Goal: Information Seeking & Learning: Learn about a topic

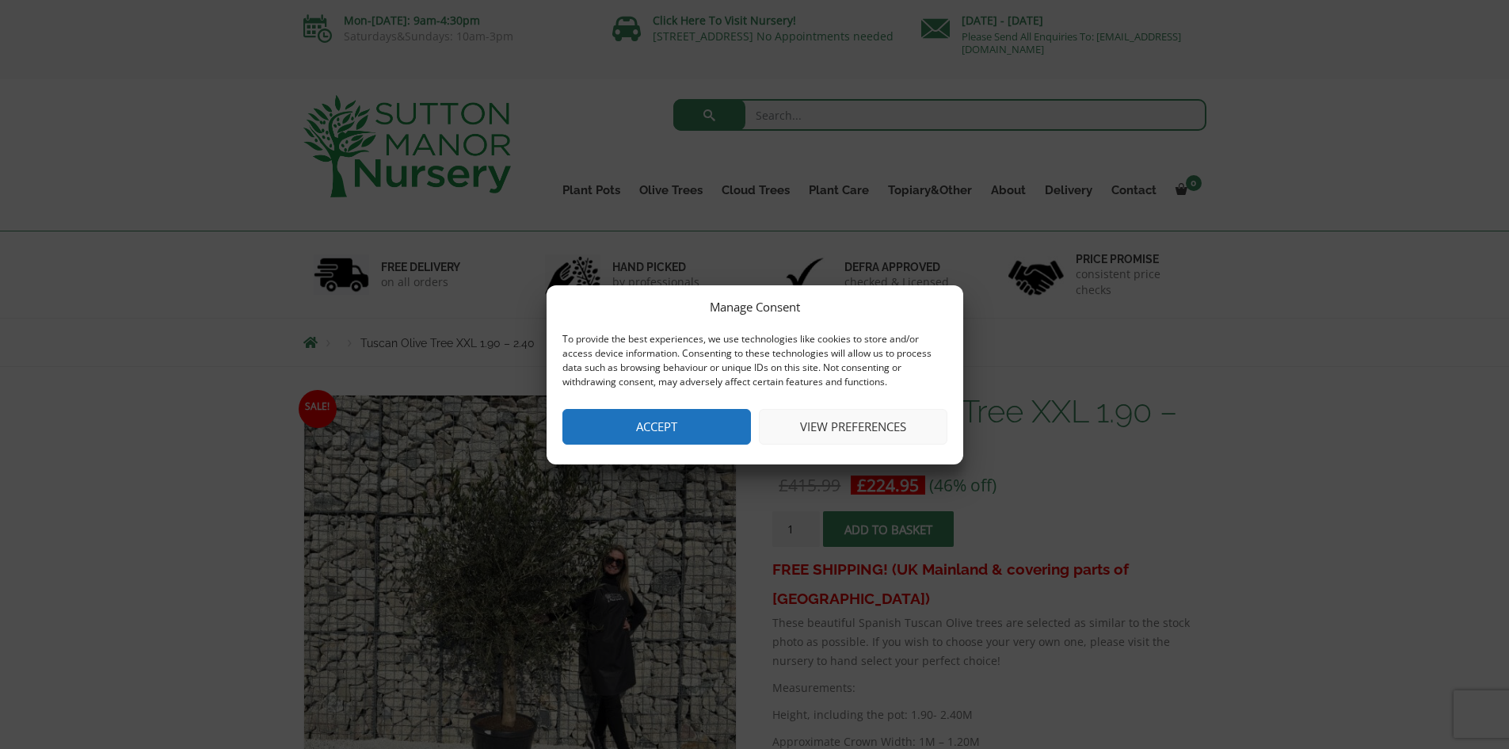
click at [655, 430] on button "Accept" at bounding box center [657, 427] width 189 height 36
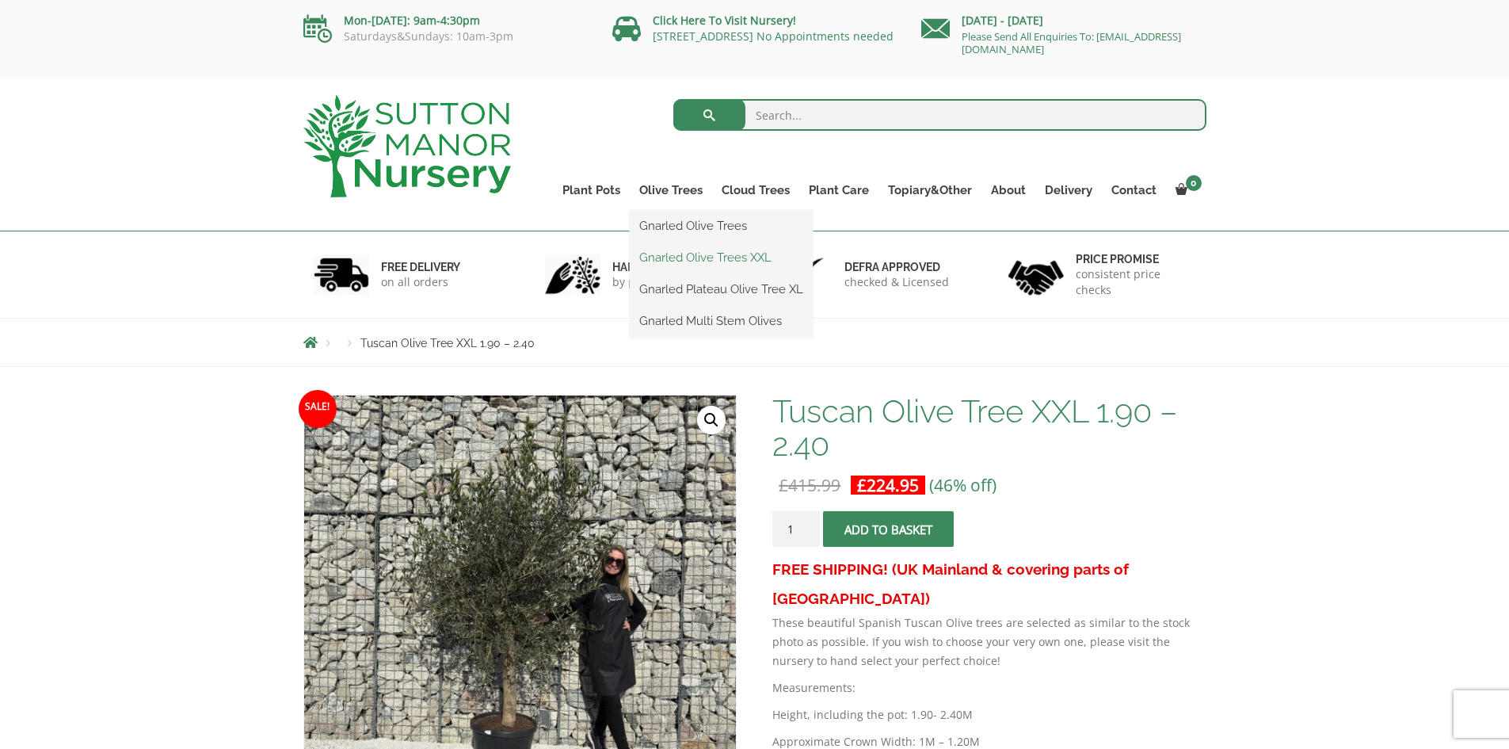
click at [684, 262] on link "Gnarled Olive Trees XXL" at bounding box center [721, 258] width 183 height 24
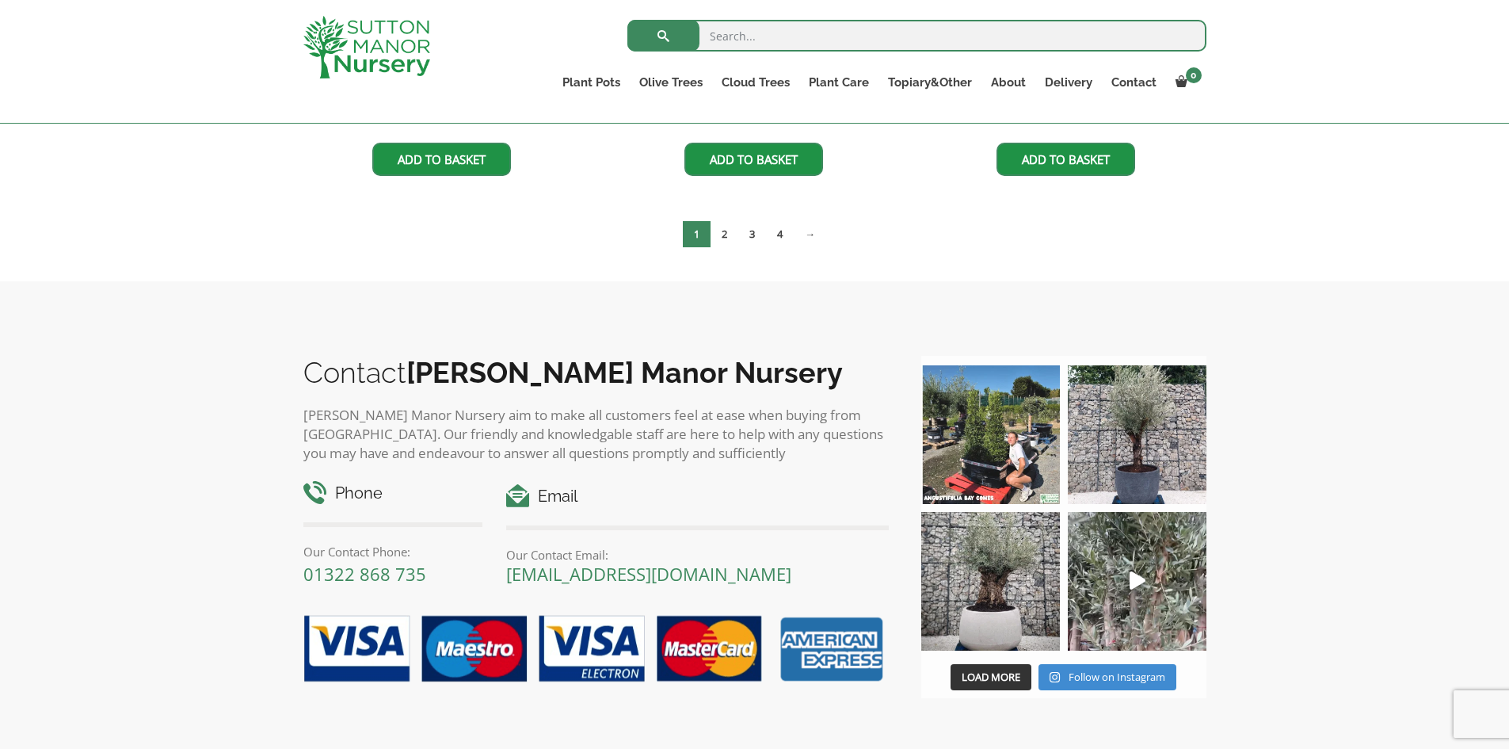
scroll to position [2694, 0]
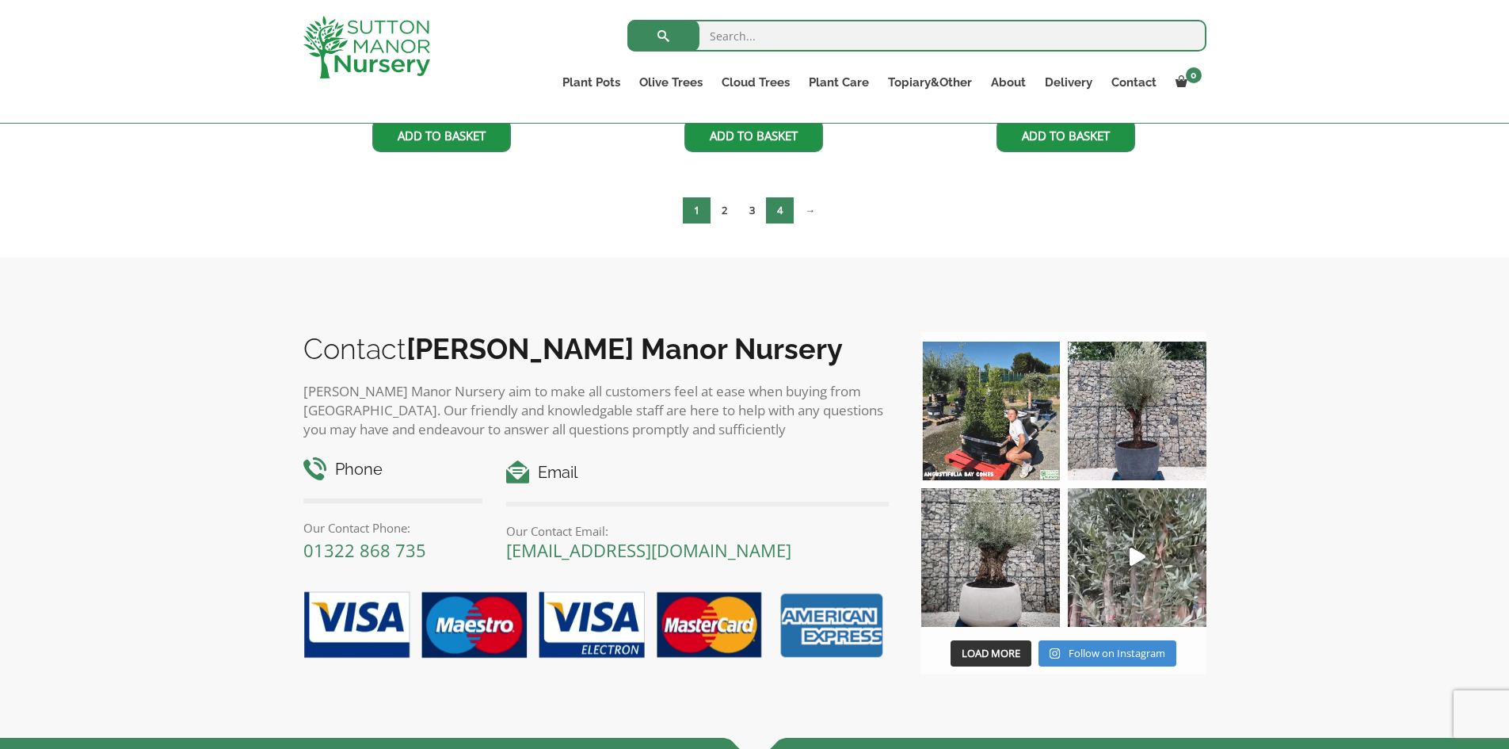
click at [781, 214] on link "4" at bounding box center [780, 210] width 28 height 26
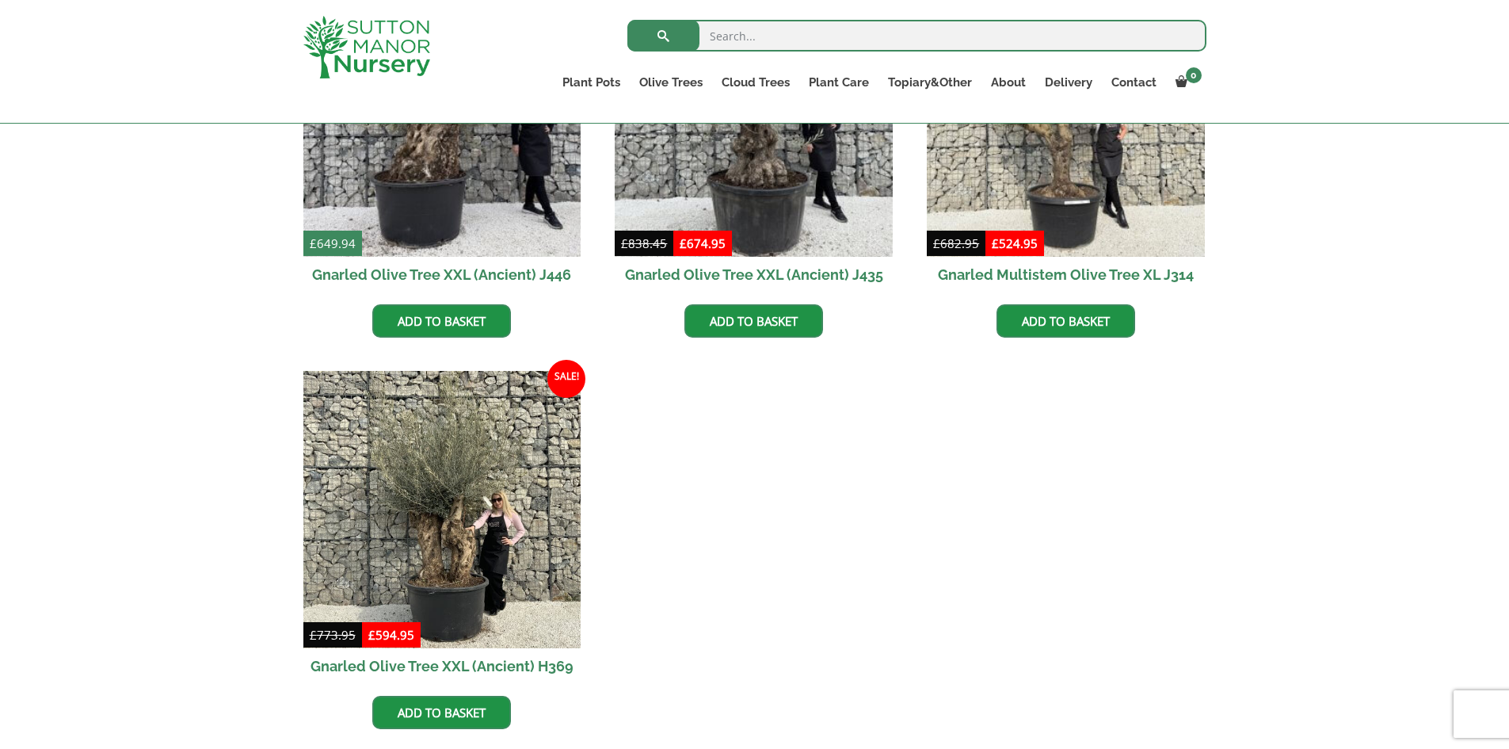
scroll to position [555, 0]
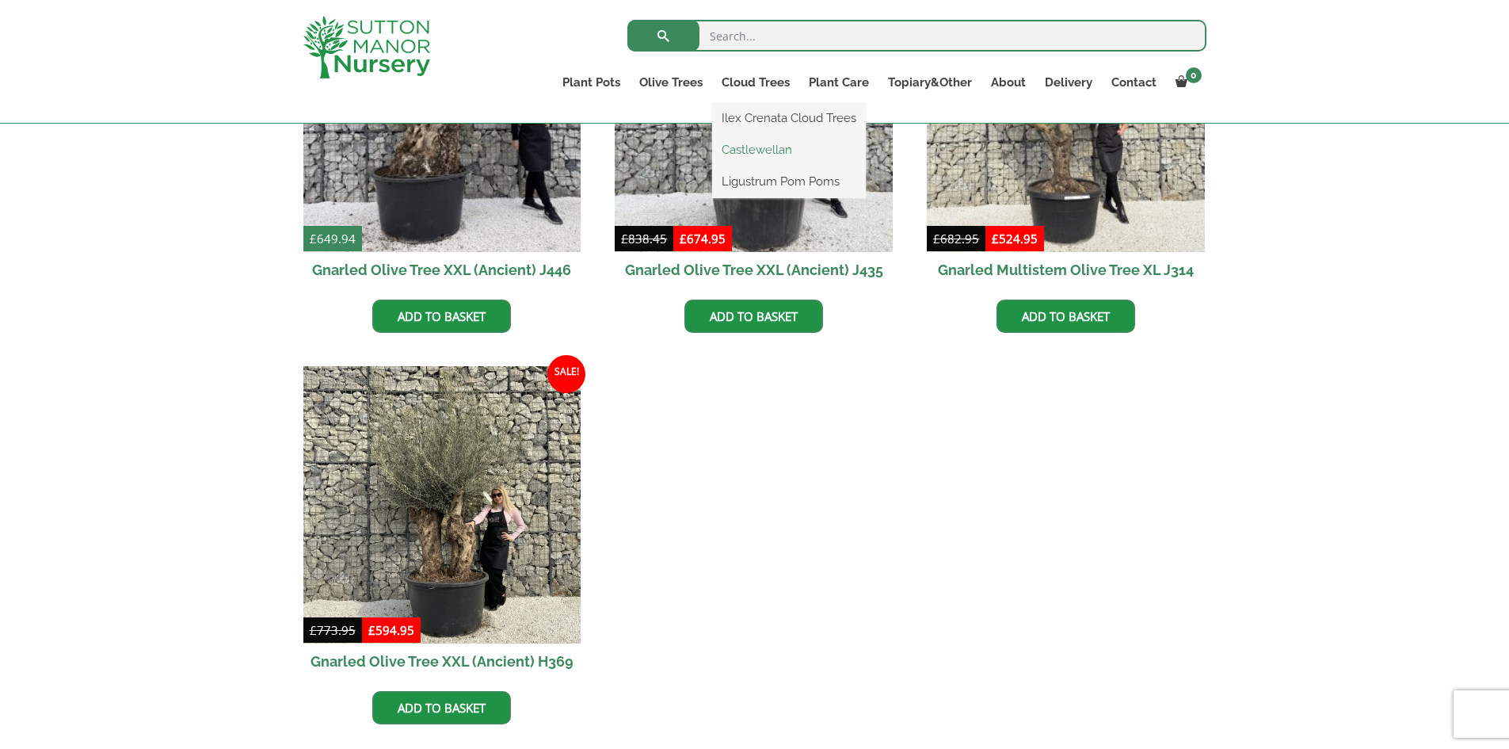
click at [752, 152] on link "Castlewellan" at bounding box center [789, 150] width 154 height 24
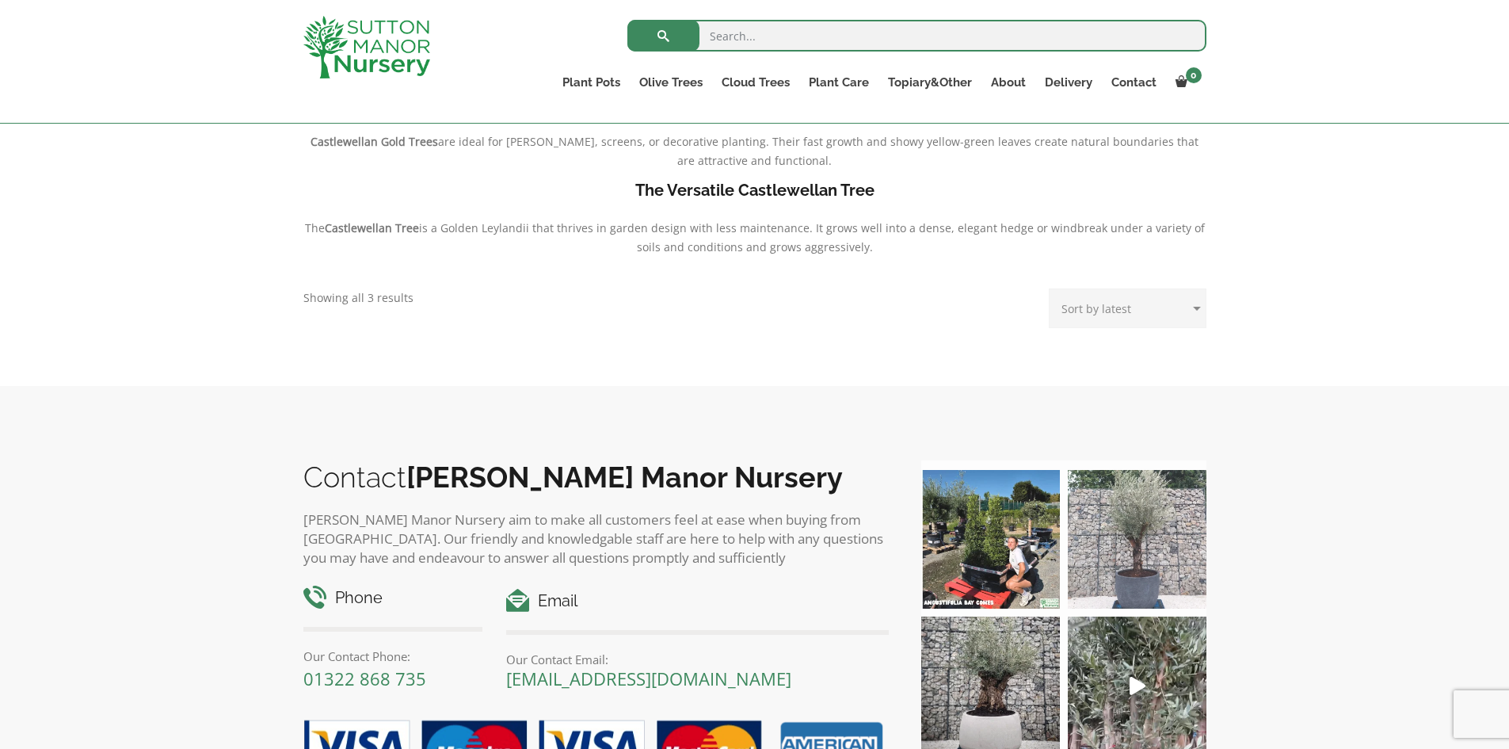
scroll to position [158, 0]
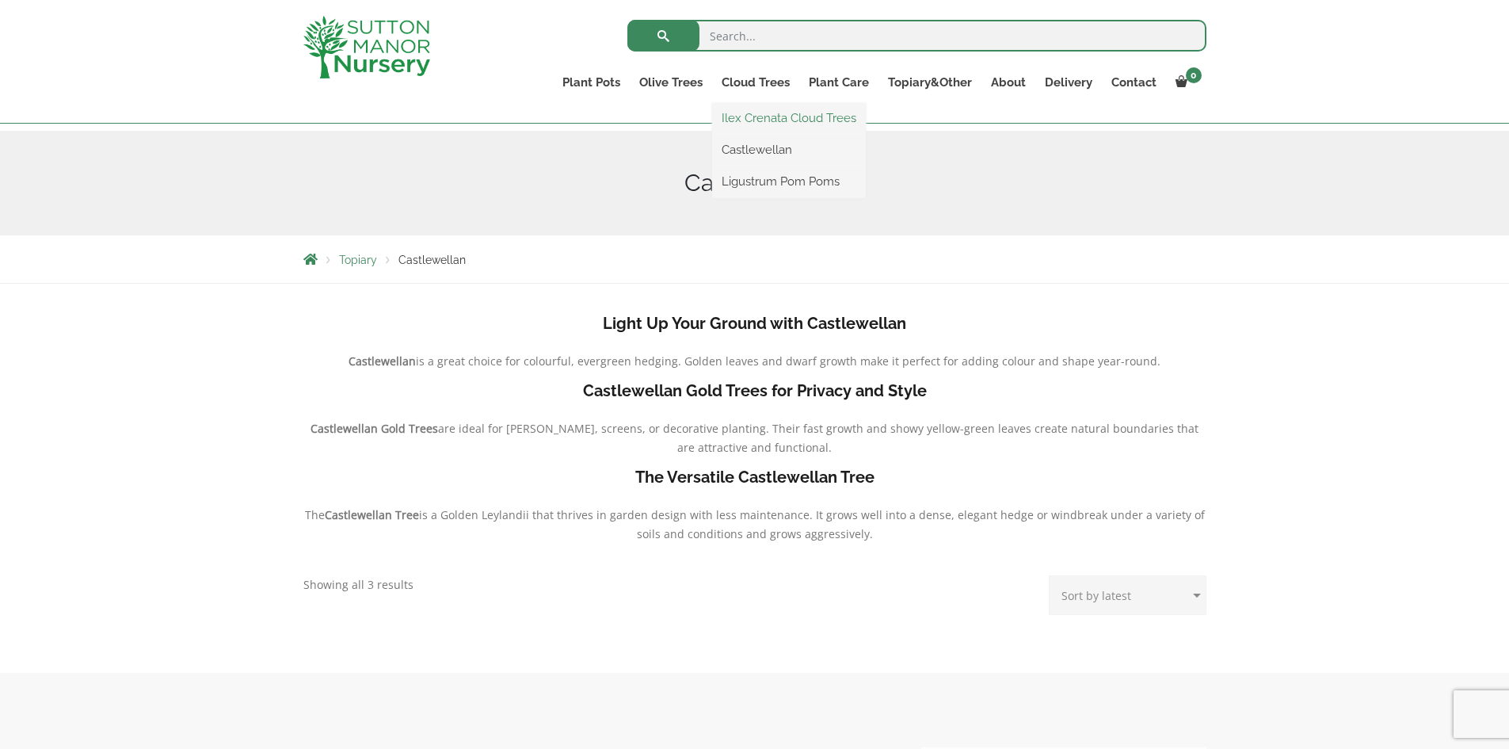
click at [758, 120] on link "Ilex Crenata Cloud Trees" at bounding box center [789, 118] width 154 height 24
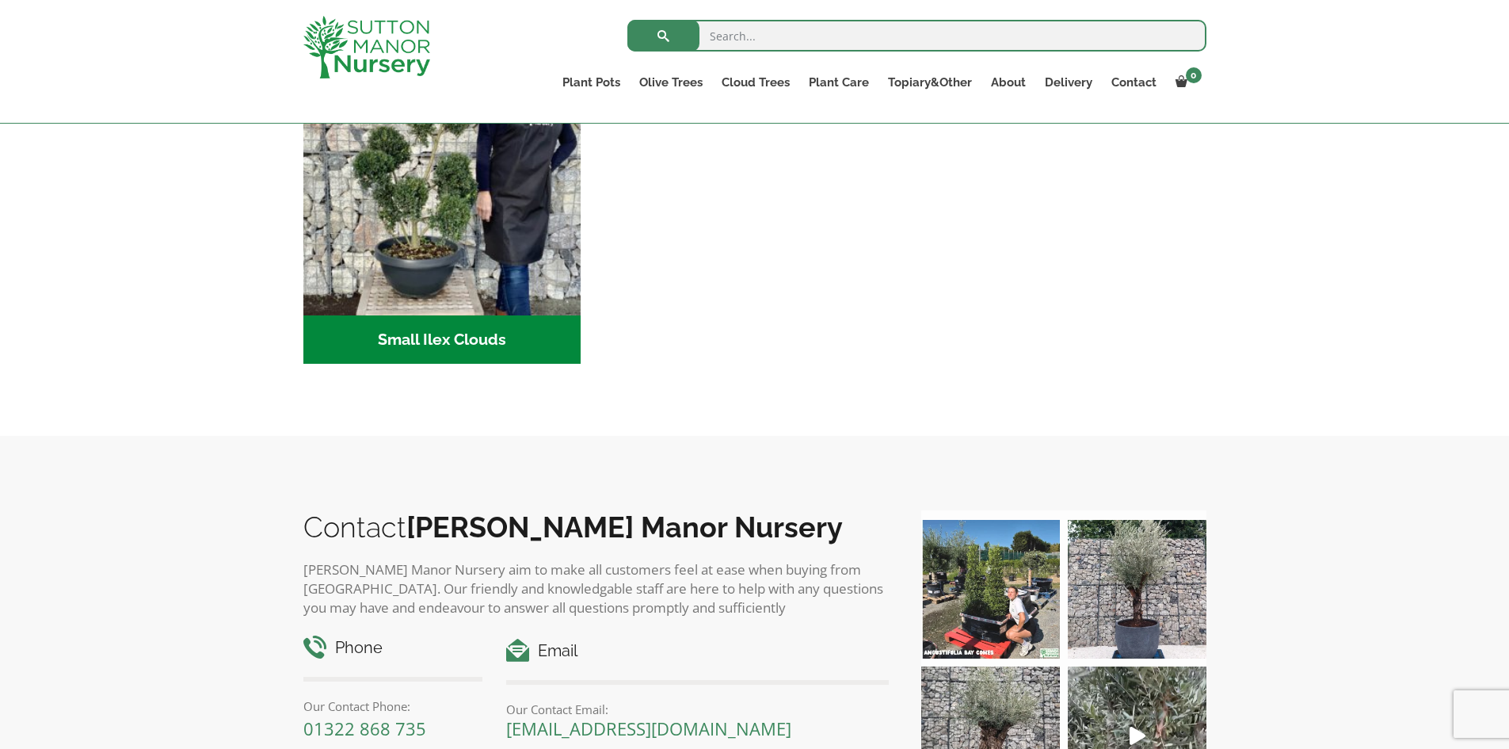
scroll to position [1234, 0]
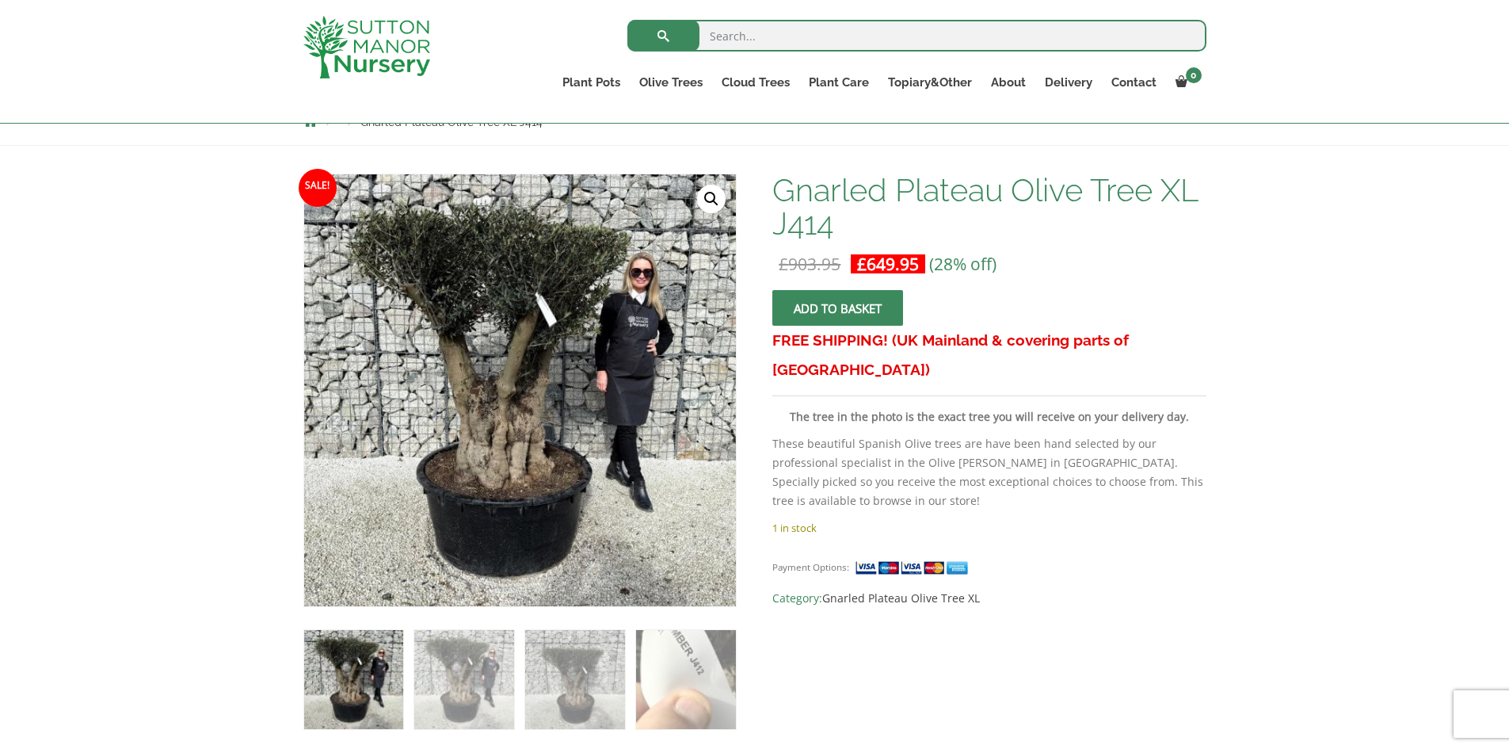
scroll to position [238, 0]
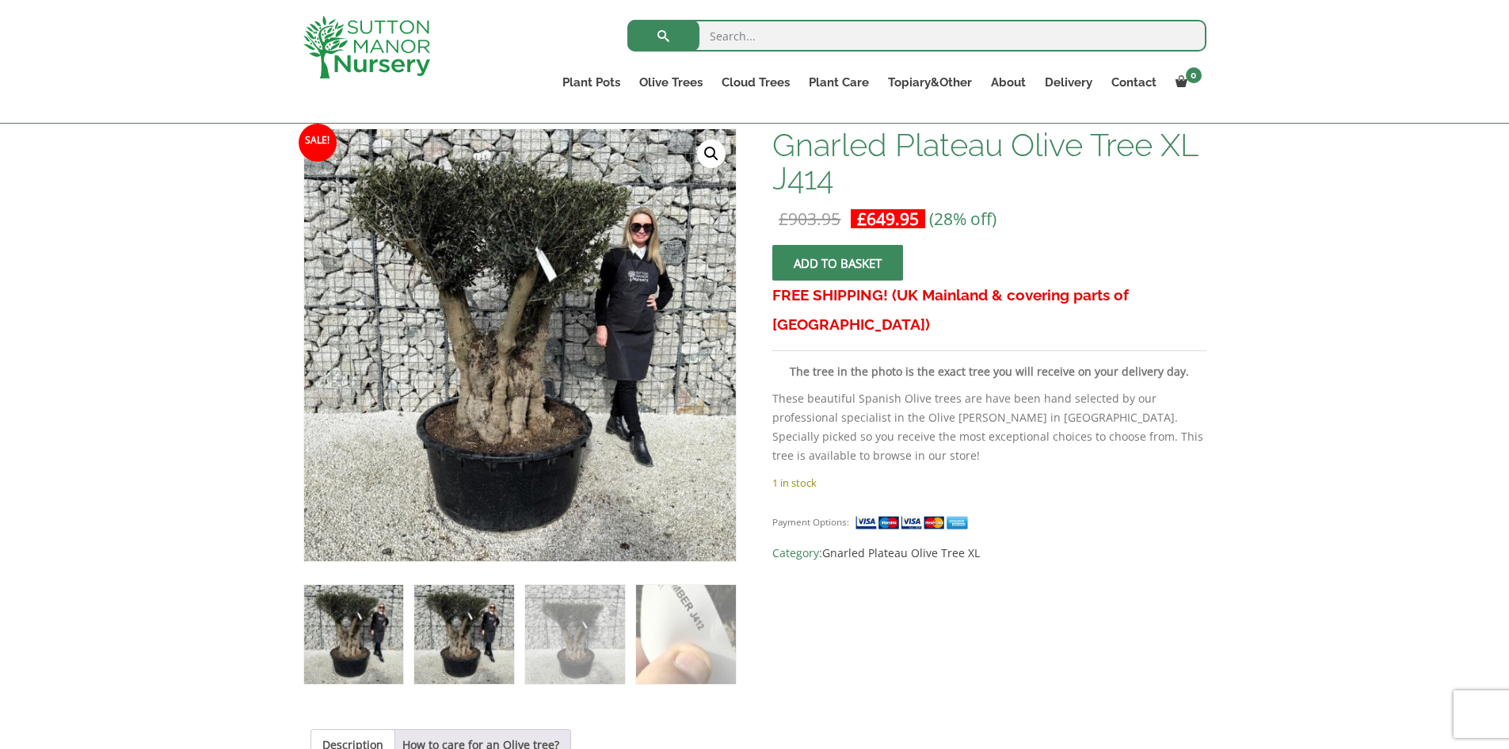
click at [505, 629] on img at bounding box center [463, 634] width 99 height 99
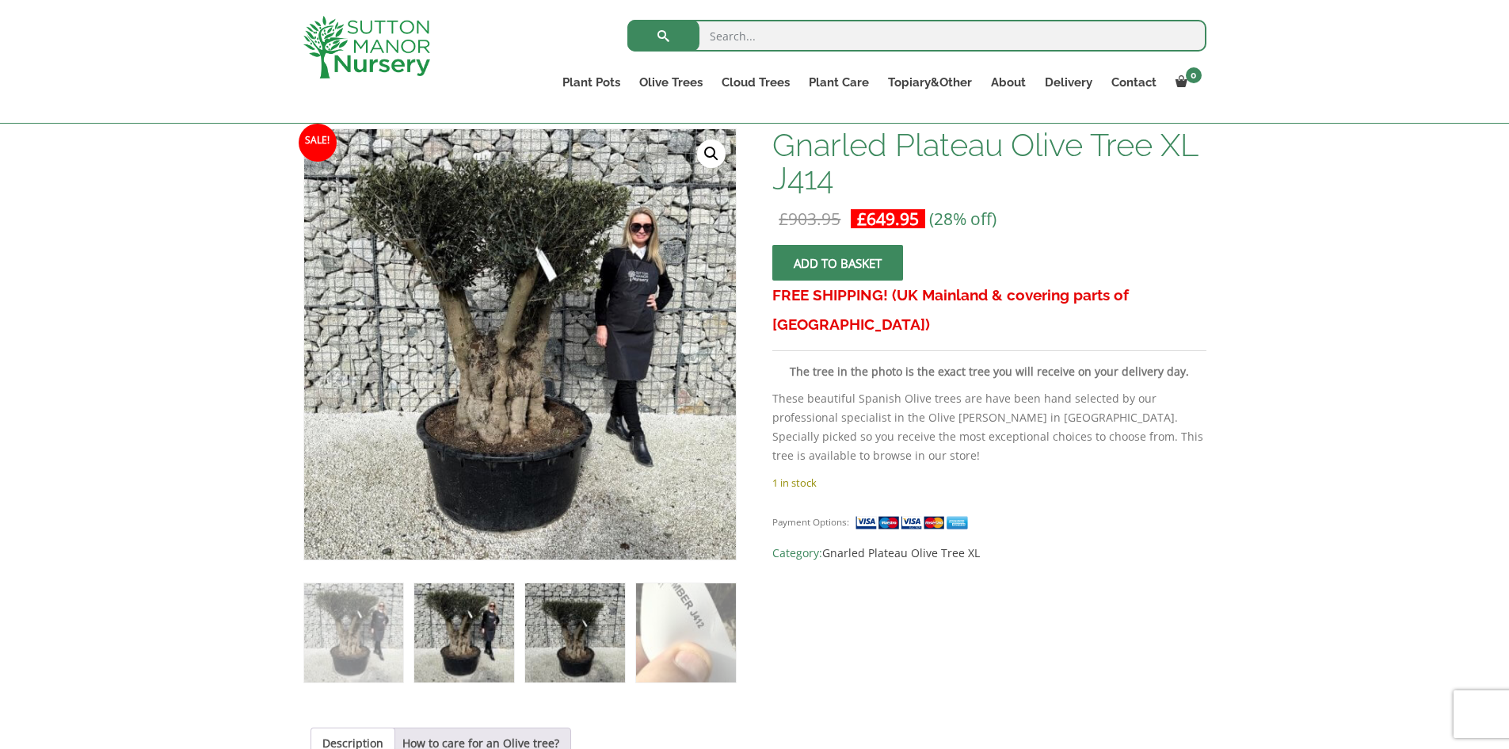
click at [596, 635] on img at bounding box center [574, 632] width 99 height 99
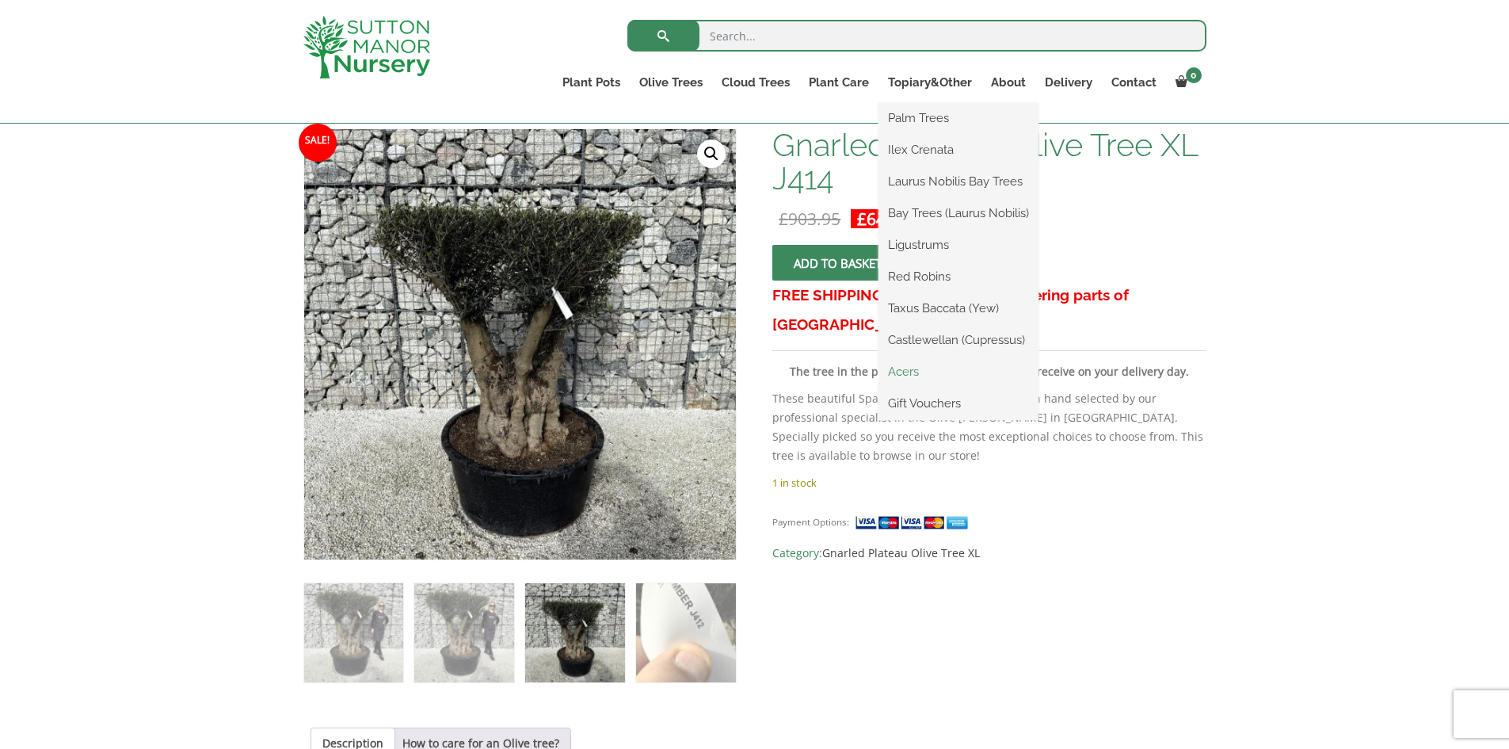
click at [906, 376] on link "Acers" at bounding box center [959, 372] width 160 height 24
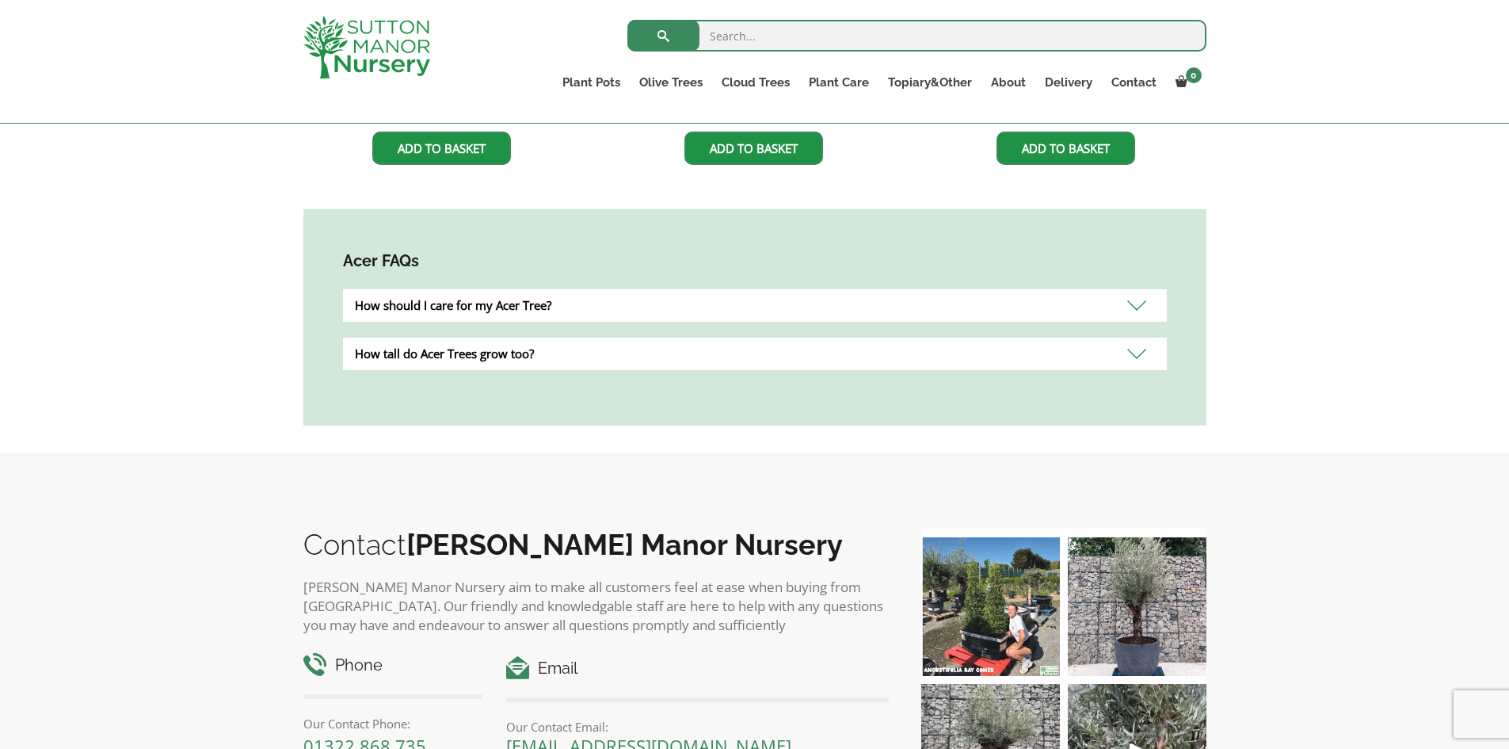
scroll to position [951, 0]
